Goal: Task Accomplishment & Management: Manage account settings

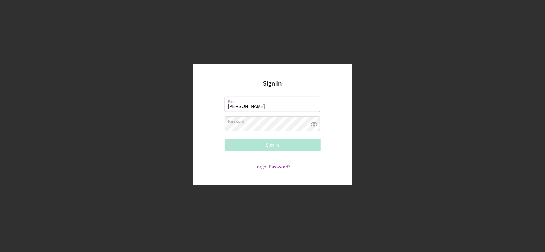
click at [253, 107] on input "[PERSON_NAME]" at bounding box center [272, 104] width 95 height 15
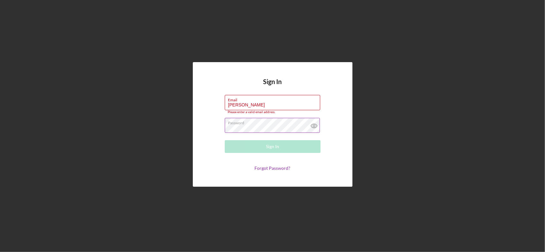
click at [253, 125] on div "Password" at bounding box center [273, 126] width 96 height 16
click at [258, 105] on input "[PERSON_NAME]" at bounding box center [272, 102] width 95 height 15
type input "M"
type input "m"
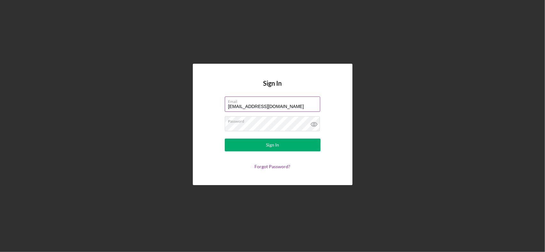
click at [225, 139] on button "Sign In" at bounding box center [273, 145] width 96 height 13
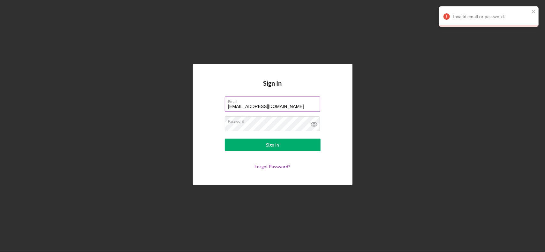
click at [241, 107] on input "[EMAIL_ADDRESS][DOMAIN_NAME]" at bounding box center [272, 104] width 95 height 15
click at [225, 139] on button "Sign In" at bounding box center [273, 145] width 96 height 13
click at [315, 126] on icon at bounding box center [313, 124] width 6 height 4
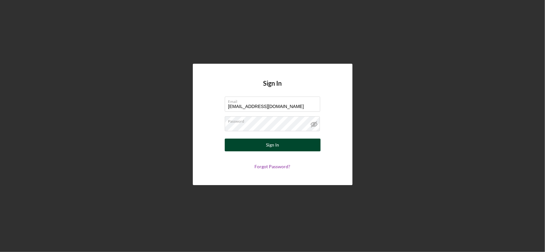
click at [274, 146] on div "Sign In" at bounding box center [272, 145] width 13 height 13
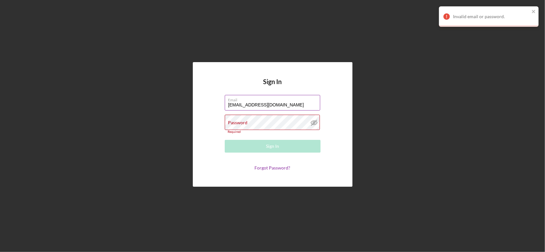
click at [294, 105] on input "[EMAIL_ADDRESS][DOMAIN_NAME]" at bounding box center [272, 102] width 95 height 15
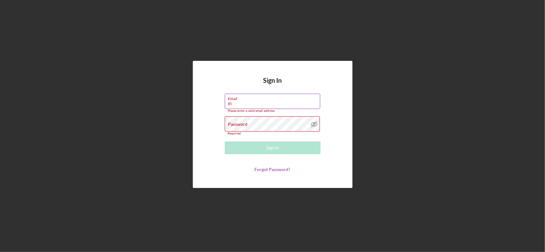
type input "i"
click at [250, 104] on input "Email" at bounding box center [272, 101] width 95 height 15
click at [253, 102] on input "Email" at bounding box center [272, 101] width 95 height 15
click at [247, 102] on input "Email" at bounding box center [272, 101] width 95 height 15
click at [247, 105] on input "Email" at bounding box center [272, 101] width 95 height 15
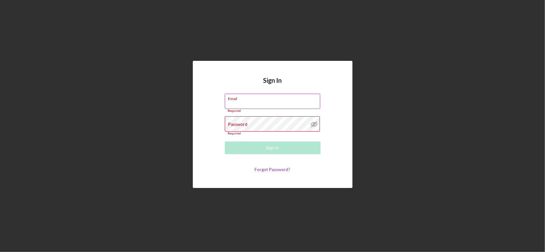
click at [232, 104] on input "Email" at bounding box center [272, 101] width 95 height 15
click at [244, 104] on input "Email" at bounding box center [272, 101] width 95 height 15
click at [248, 103] on input "Email" at bounding box center [272, 101] width 95 height 15
click at [241, 105] on input "Email" at bounding box center [272, 101] width 95 height 15
click at [241, 104] on input "Email" at bounding box center [272, 101] width 95 height 15
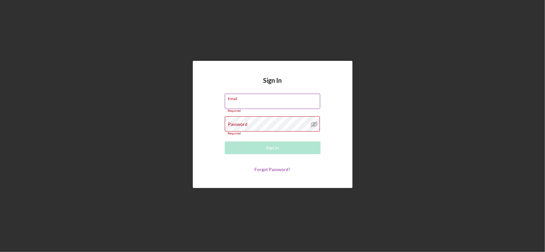
click at [229, 104] on input "Email" at bounding box center [272, 101] width 95 height 15
click at [229, 103] on input "Email" at bounding box center [272, 101] width 95 height 15
click at [250, 106] on input "Email" at bounding box center [272, 101] width 95 height 15
click at [246, 105] on input "Email" at bounding box center [272, 101] width 95 height 15
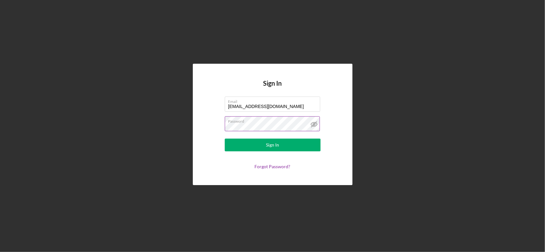
click at [225, 139] on button "Sign In" at bounding box center [273, 145] width 96 height 13
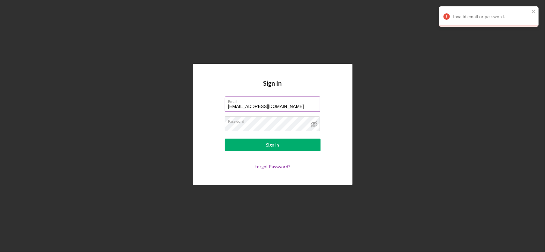
click at [279, 105] on input "[EMAIL_ADDRESS][DOMAIN_NAME]" at bounding box center [272, 104] width 95 height 15
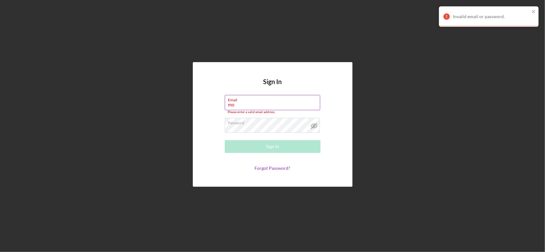
type input "m"
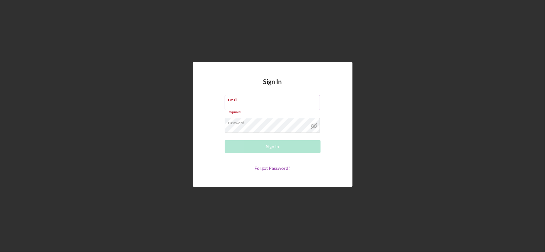
type input "M"
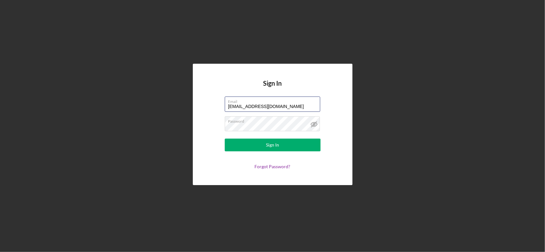
type input "[EMAIL_ADDRESS][DOMAIN_NAME]"
click at [322, 103] on form "Email [EMAIL_ADDRESS][DOMAIN_NAME] Password Sign In Forgot Password?" at bounding box center [273, 133] width 128 height 73
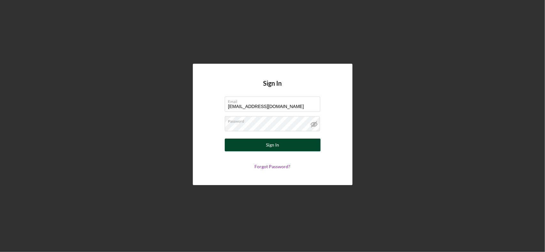
click at [268, 146] on div "Sign In" at bounding box center [272, 145] width 13 height 13
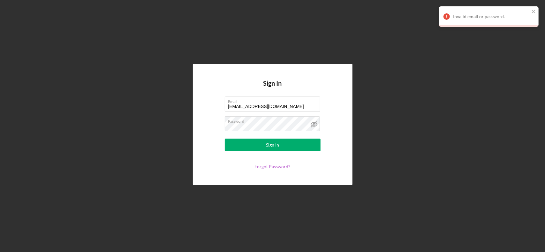
click at [271, 167] on link "Forgot Password?" at bounding box center [273, 166] width 36 height 5
